Goal: Task Accomplishment & Management: Use online tool/utility

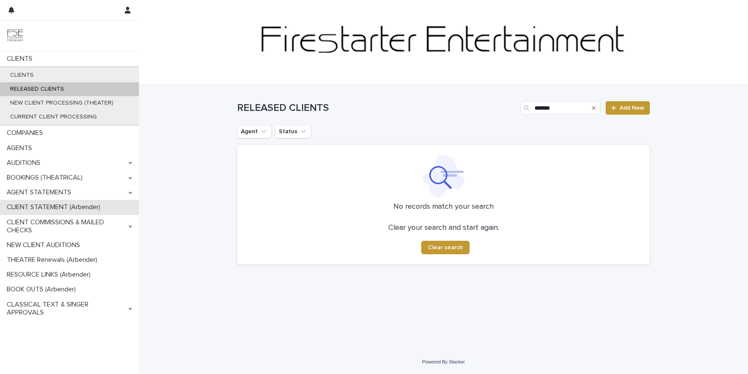
click at [38, 205] on p "CLIENT STATEMENT (Arbender)" at bounding box center [55, 207] width 104 height 8
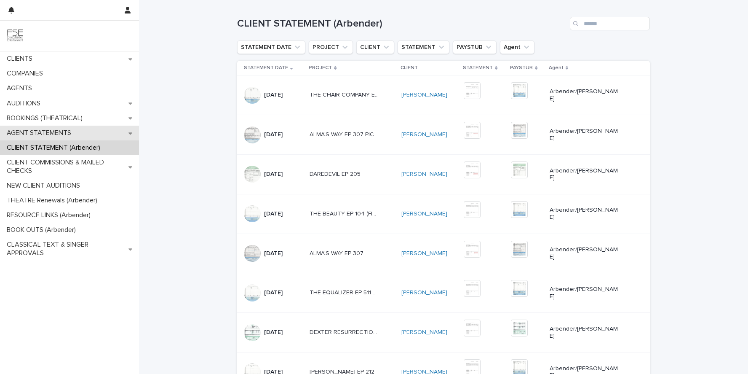
click at [46, 133] on p "AGENT STATEMENTS" at bounding box center [40, 133] width 75 height 8
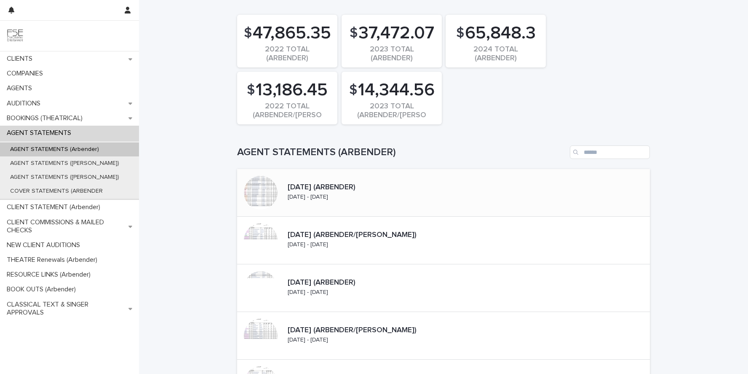
click at [359, 184] on p "[DATE] (ARBENDER)" at bounding box center [342, 187] width 108 height 9
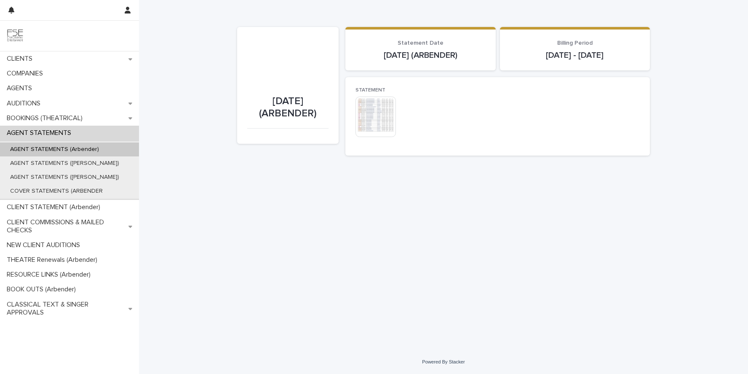
click at [367, 131] on img at bounding box center [375, 116] width 40 height 40
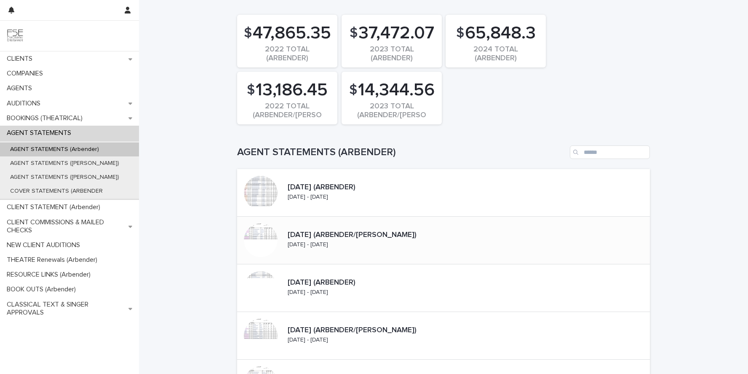
click at [275, 232] on div at bounding box center [260, 239] width 47 height 47
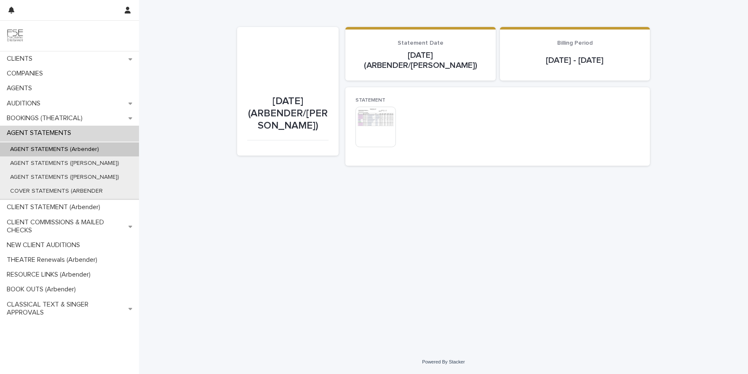
click at [371, 112] on img at bounding box center [375, 127] width 40 height 40
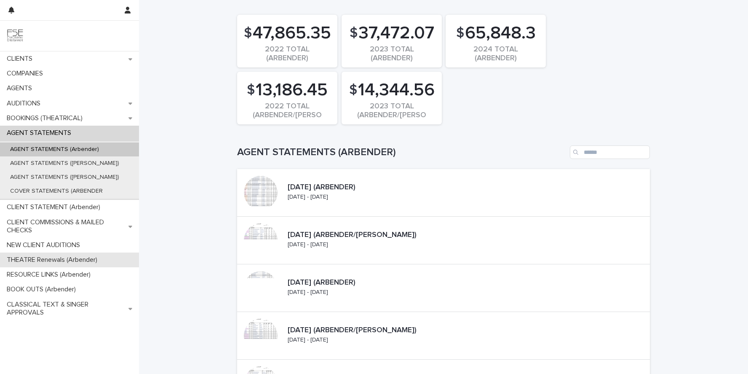
click at [39, 260] on p "THEATRE Renewals (Arbender)" at bounding box center [53, 260] width 101 height 8
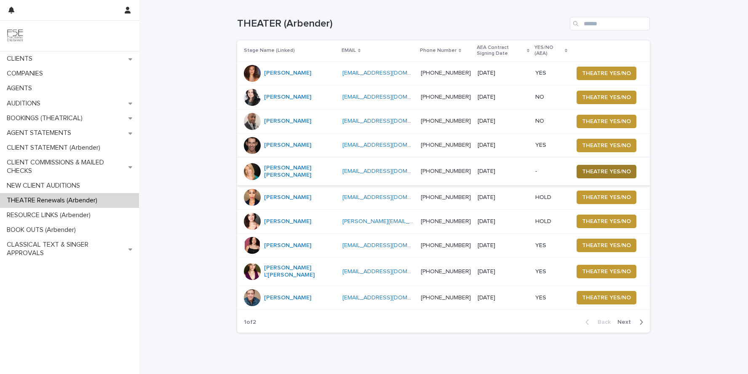
click at [599, 171] on span "THEATRE YES/NO" at bounding box center [606, 171] width 49 height 8
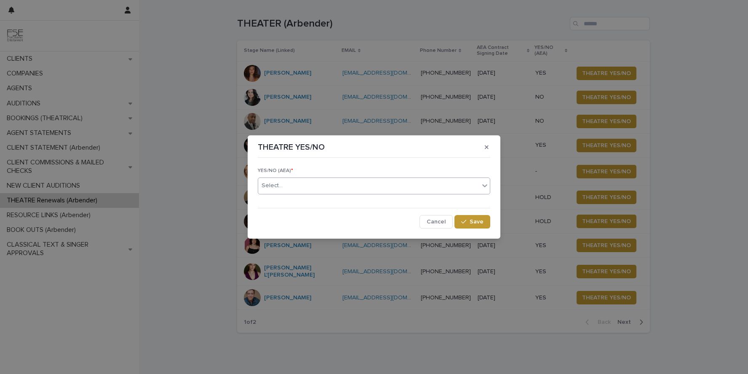
click at [309, 185] on div "Select..." at bounding box center [368, 186] width 221 height 14
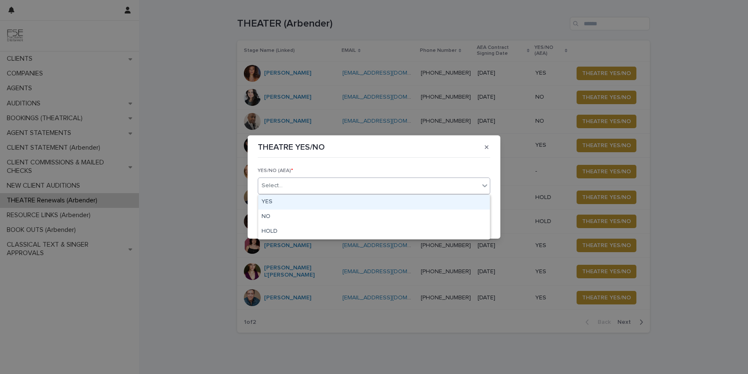
click at [299, 201] on div "YES" at bounding box center [374, 202] width 232 height 15
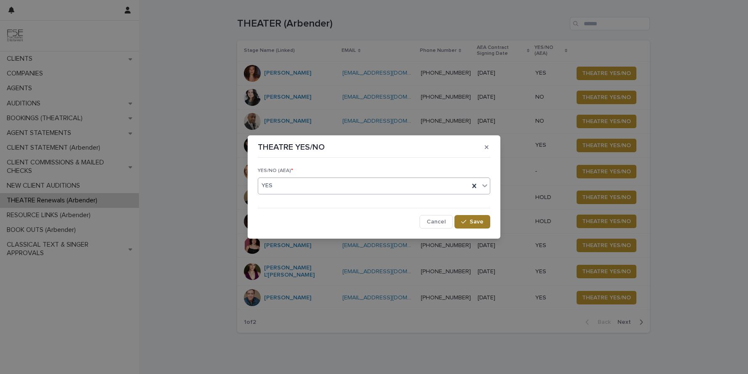
click at [472, 221] on span "Save" at bounding box center [477, 222] width 14 height 6
drag, startPoint x: 443, startPoint y: 147, endPoint x: 452, endPoint y: 92, distance: 56.2
click at [452, 92] on div "THEATRE YES/NO YES/NO (AEA) * YES Cancel Loading... Save" at bounding box center [374, 187] width 748 height 374
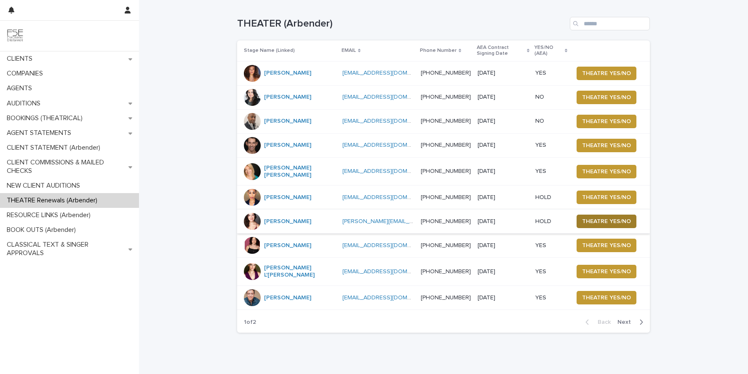
click at [592, 221] on span "THEATRE YES/NO" at bounding box center [606, 221] width 49 height 8
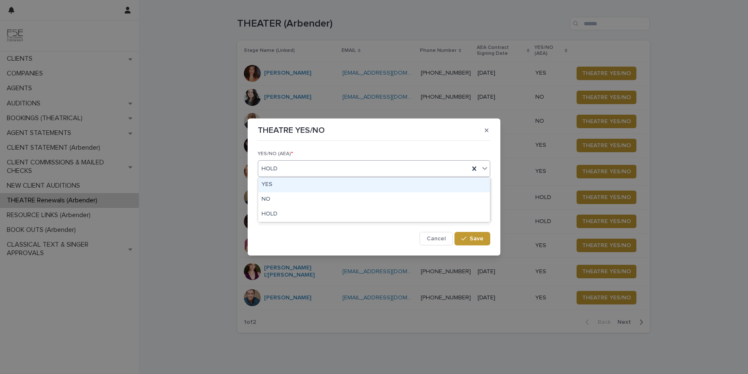
click at [383, 170] on div "HOLD" at bounding box center [363, 169] width 211 height 14
click at [359, 186] on div "YES" at bounding box center [374, 184] width 232 height 15
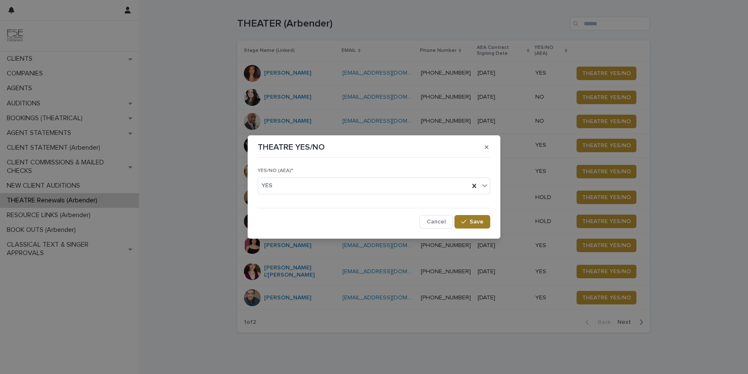
click at [469, 220] on div "button" at bounding box center [465, 222] width 8 height 6
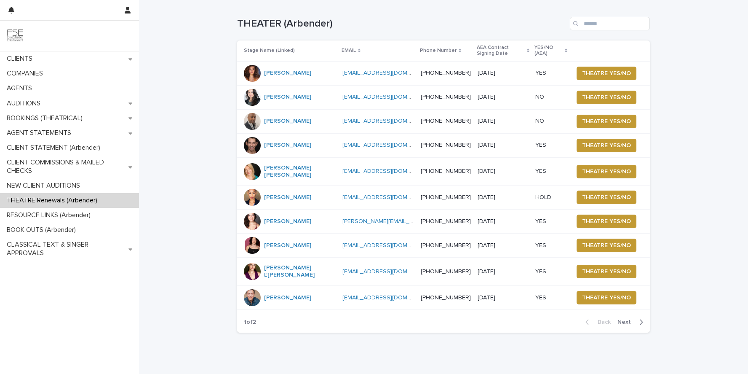
click at [621, 319] on span "Next" at bounding box center [626, 322] width 19 height 6
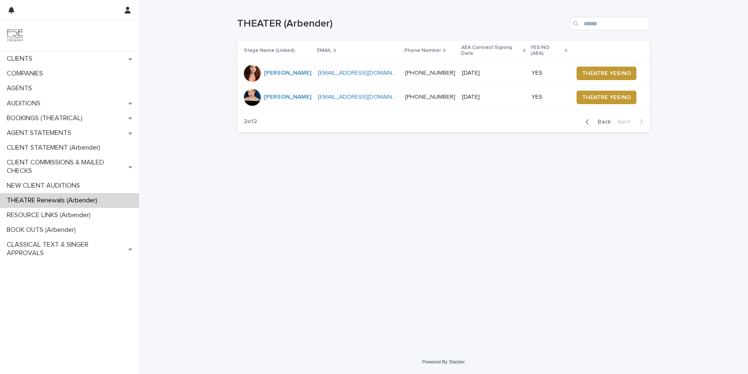
click at [606, 119] on span "Back" at bounding box center [602, 122] width 18 height 6
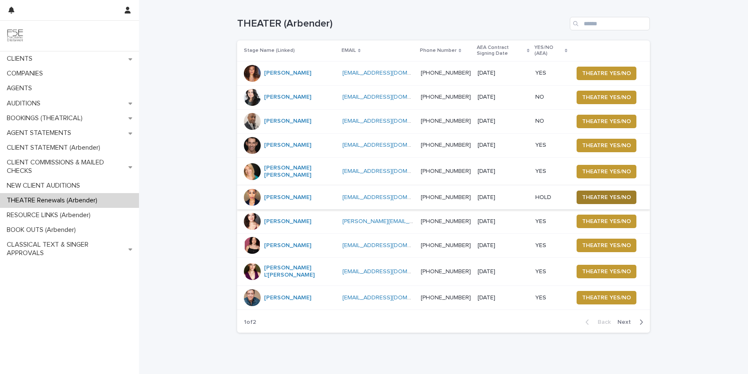
click at [597, 197] on span "THEATRE YES/NO" at bounding box center [606, 197] width 49 height 8
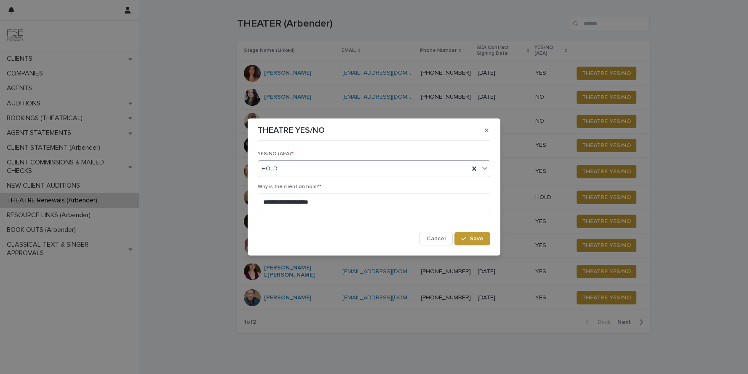
click at [385, 173] on div "HOLD" at bounding box center [363, 169] width 211 height 14
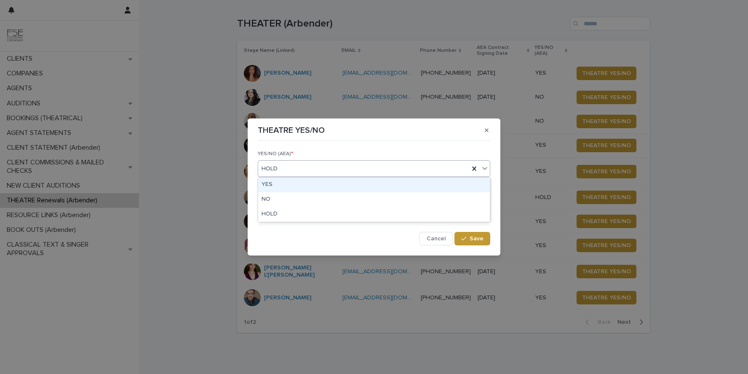
click at [350, 186] on div "YES" at bounding box center [374, 184] width 232 height 15
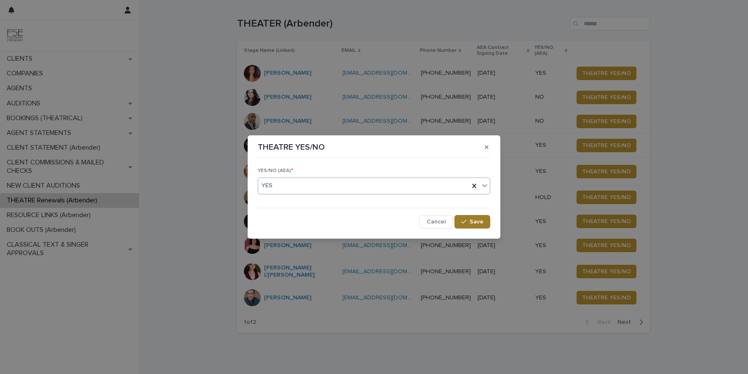
click at [477, 221] on span "Save" at bounding box center [477, 222] width 14 height 6
